Goal: Transaction & Acquisition: Subscribe to service/newsletter

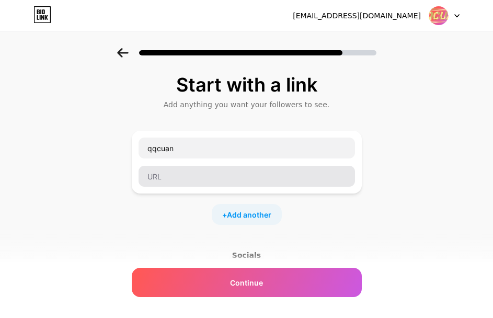
click at [224, 172] on input "text" at bounding box center [247, 176] width 217 height 21
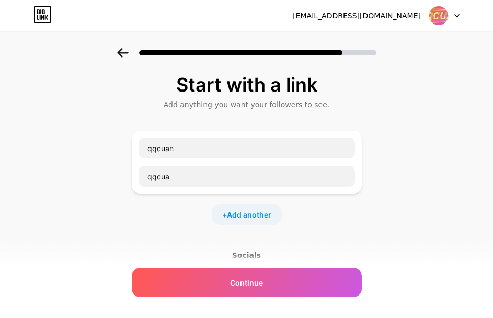
type input "qqcuan"
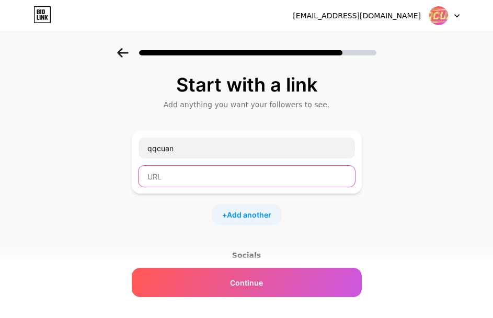
click at [162, 174] on input "text" at bounding box center [247, 176] width 217 height 21
paste input "[URL][DOMAIN_NAME]"
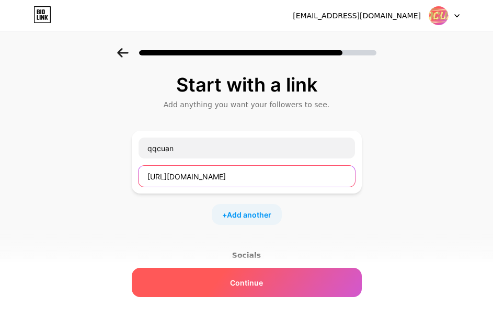
type input "[URL][DOMAIN_NAME]"
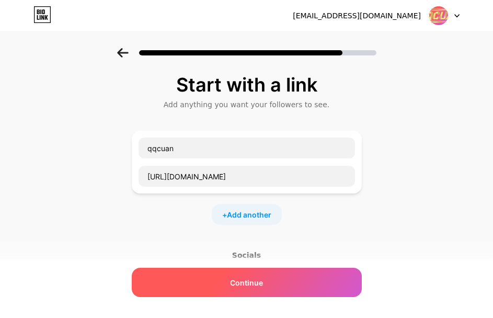
click at [274, 284] on div "Continue" at bounding box center [247, 282] width 230 height 29
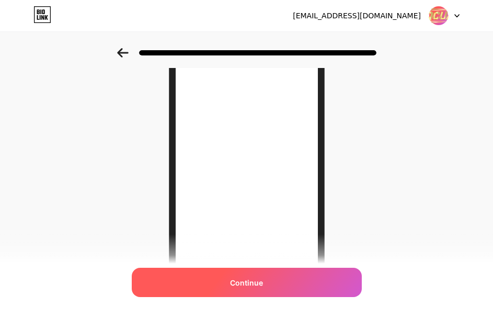
scroll to position [208, 0]
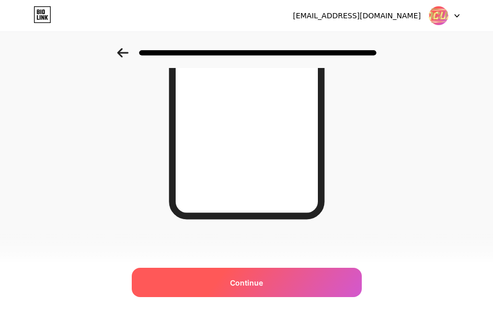
click at [263, 277] on span "Continue" at bounding box center [246, 282] width 33 height 11
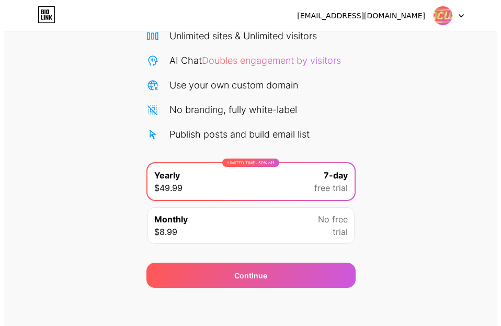
scroll to position [95, 0]
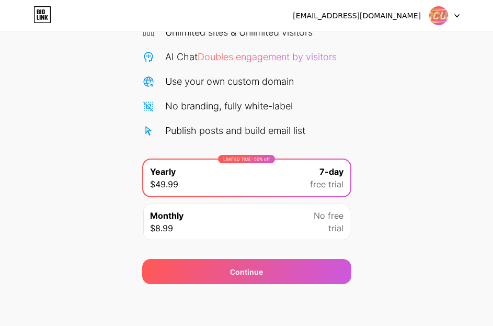
click at [233, 231] on div "Monthly $8.99 No free trial" at bounding box center [246, 222] width 207 height 37
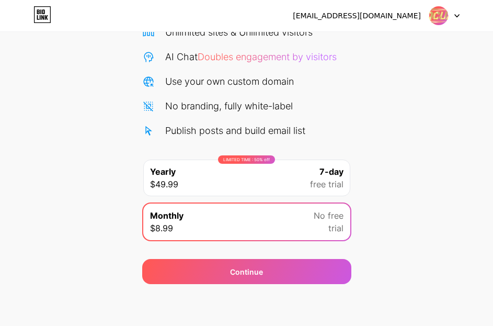
click at [232, 187] on div "LIMITED TIME : 50% off Yearly $49.99 7-day free trial" at bounding box center [246, 178] width 207 height 37
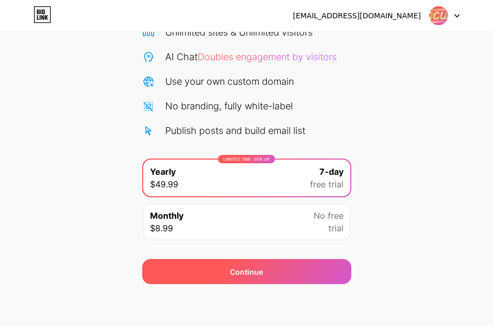
click at [241, 280] on div "Continue" at bounding box center [246, 271] width 209 height 25
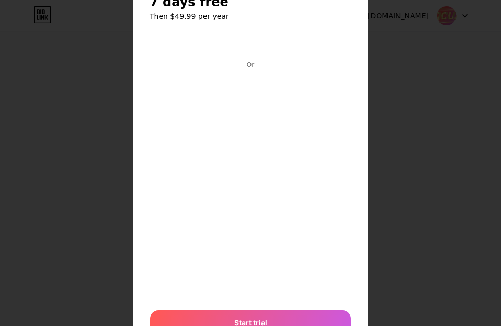
scroll to position [0, 0]
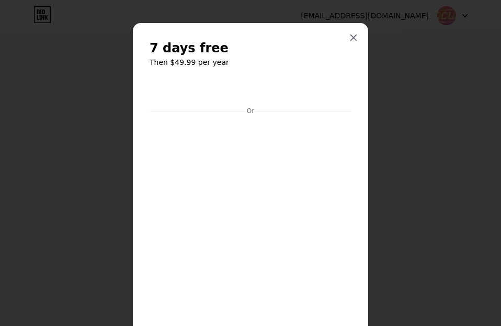
click at [412, 82] on div at bounding box center [250, 163] width 501 height 326
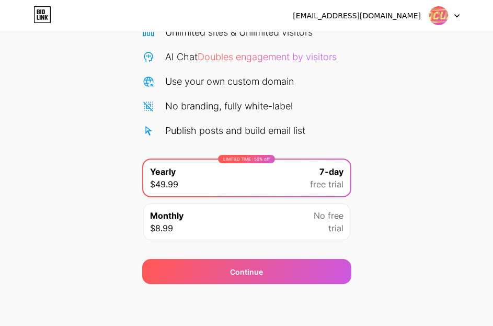
click at [216, 214] on div "Monthly $8.99 No free trial" at bounding box center [246, 222] width 207 height 37
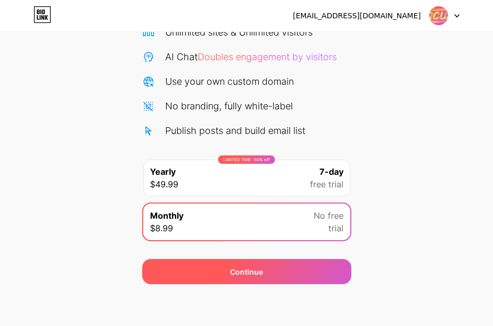
click at [221, 273] on div "Continue" at bounding box center [246, 271] width 209 height 25
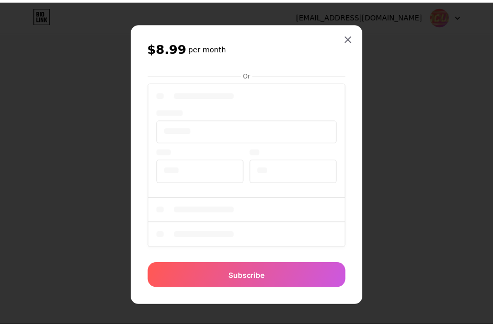
scroll to position [3, 0]
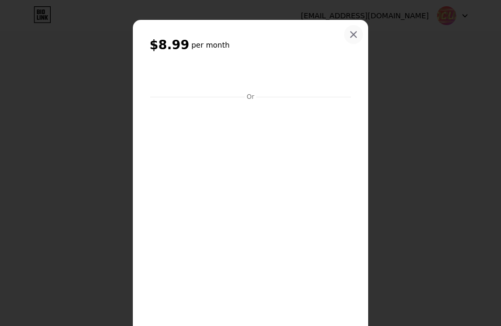
click at [344, 35] on div at bounding box center [353, 34] width 19 height 19
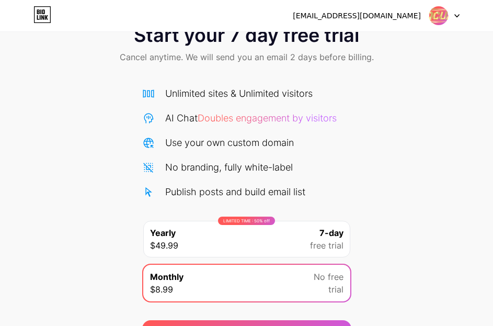
scroll to position [0, 0]
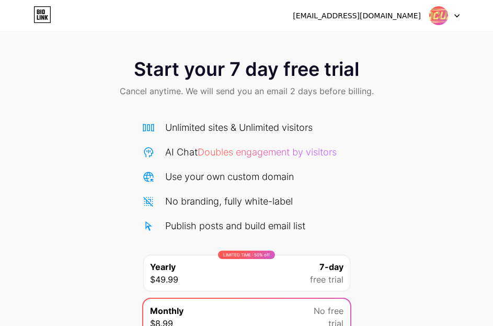
click at [33, 16] on icon at bounding box center [42, 14] width 18 height 17
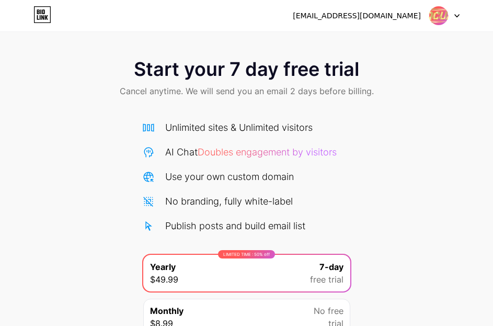
click at [294, 39] on div "Start your 7 day free trial Cancel anytime. We will send you an email 2 days be…" at bounding box center [246, 189] width 493 height 379
